Goal: Find specific page/section: Find specific page/section

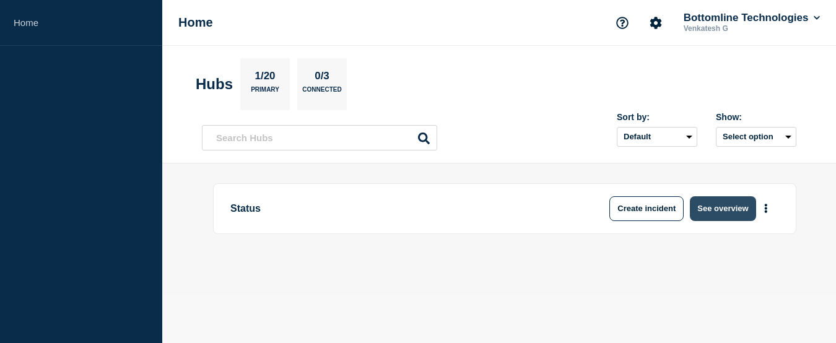
click at [712, 214] on button "See overview" at bounding box center [723, 208] width 66 height 25
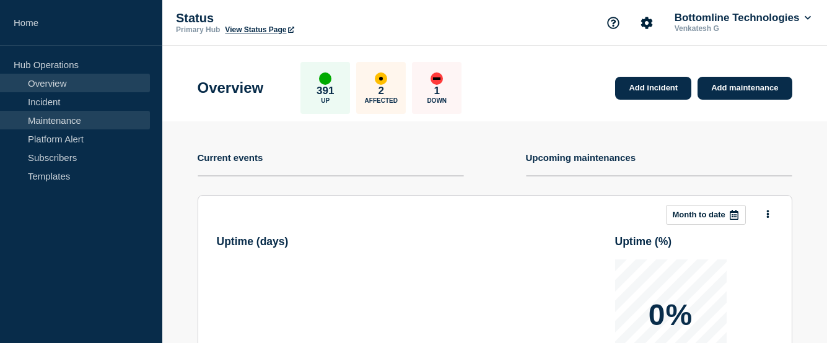
click at [64, 124] on link "Maintenance" at bounding box center [75, 120] width 150 height 19
